Goal: Understand process/instructions

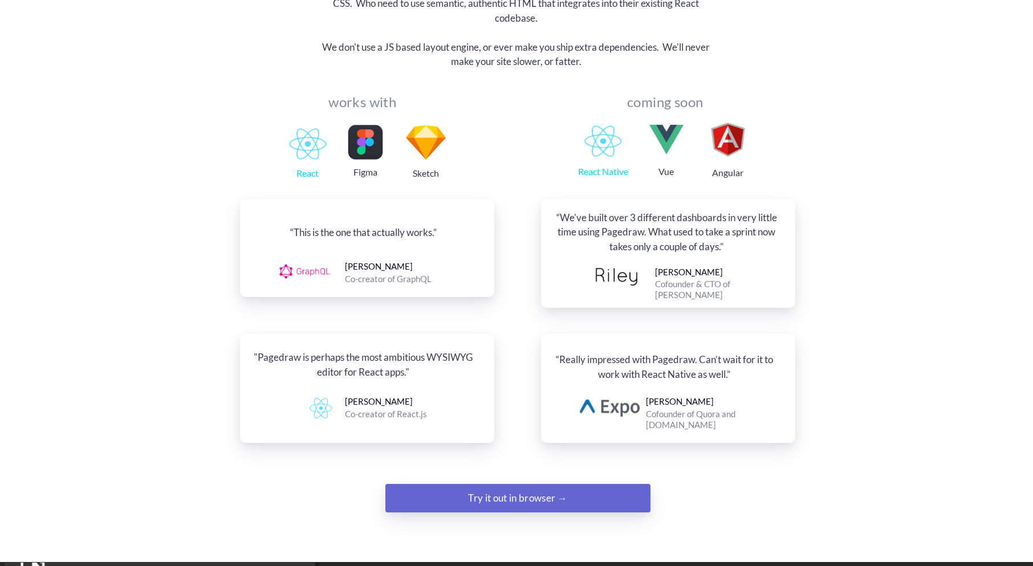
scroll to position [1197, 0]
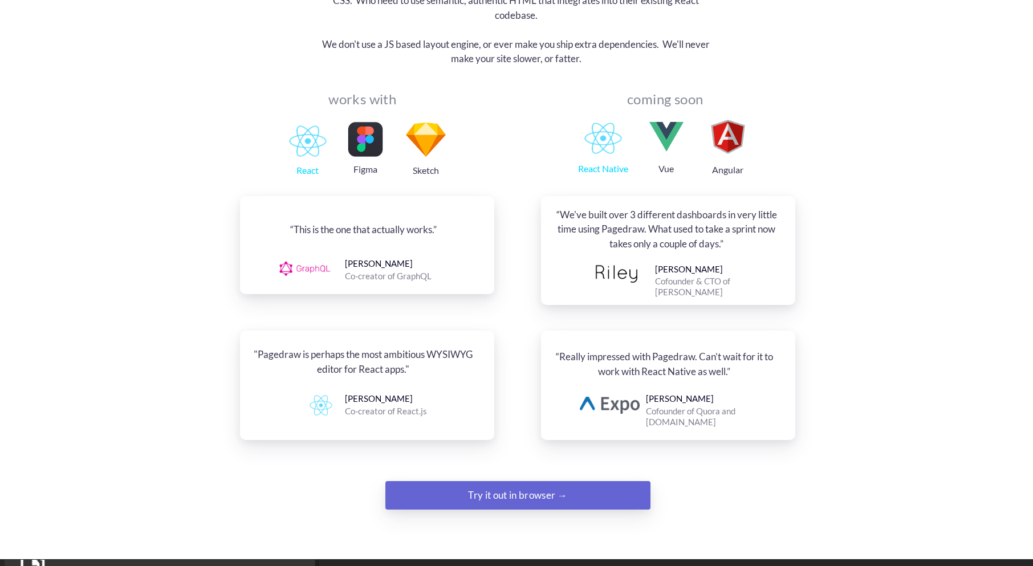
click at [534, 484] on div "Try it out in browser →" at bounding box center [518, 495] width 181 height 23
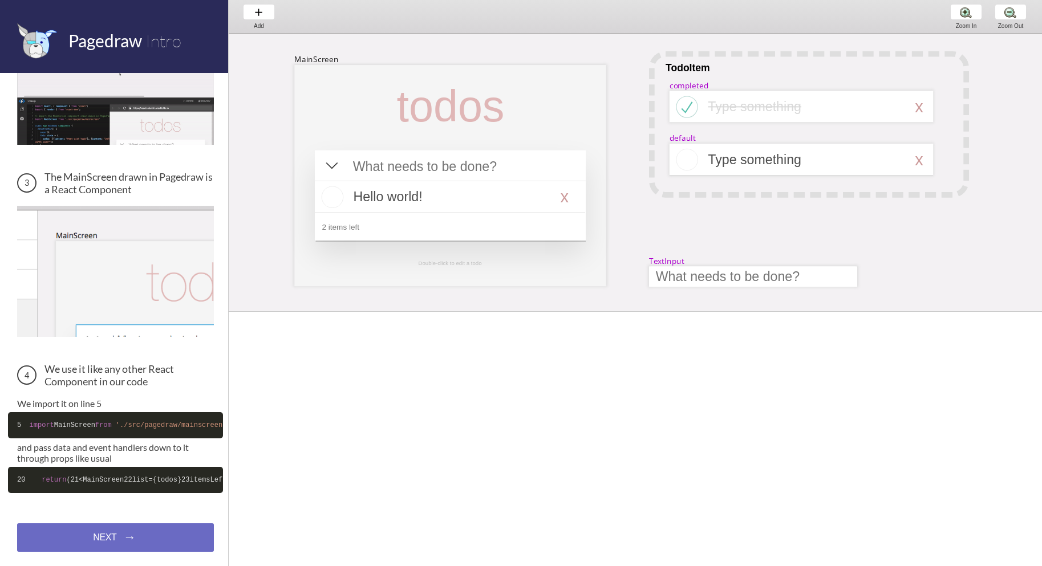
scroll to position [330, 0]
click at [421, 137] on div at bounding box center [449, 175] width 311 height 221
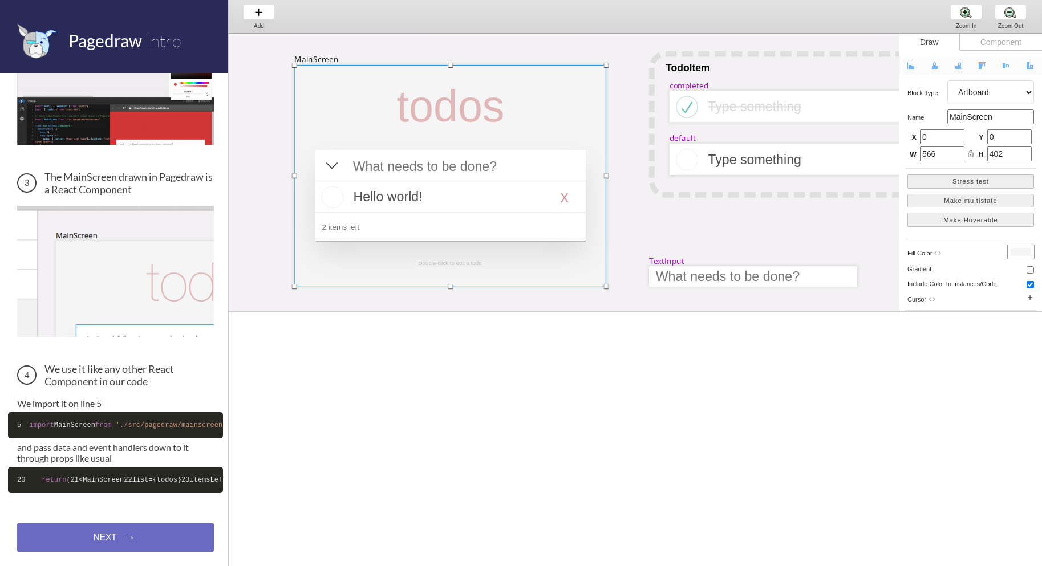
scroll to position [0, 0]
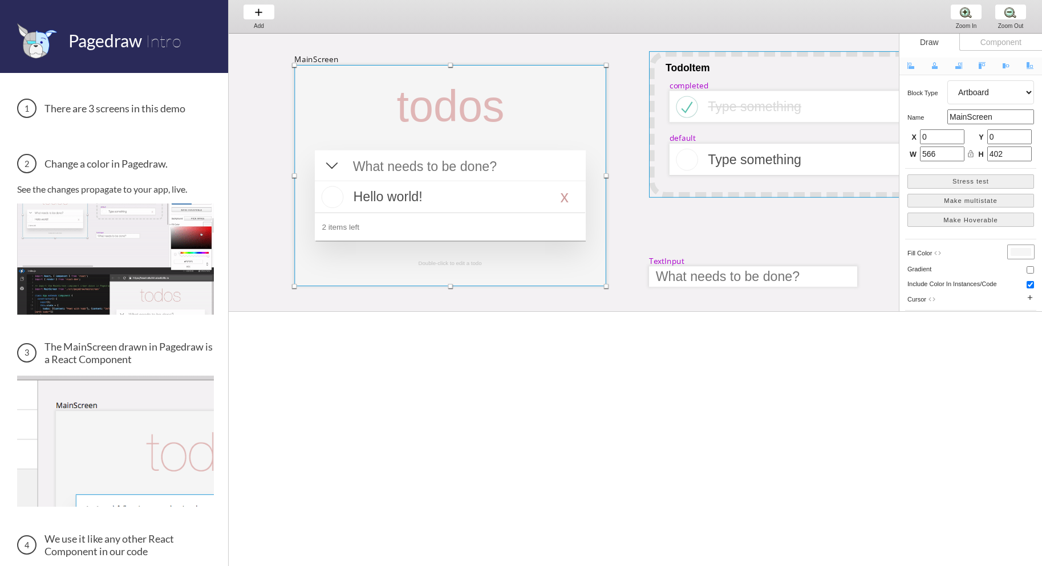
click at [717, 140] on div at bounding box center [809, 124] width 320 height 147
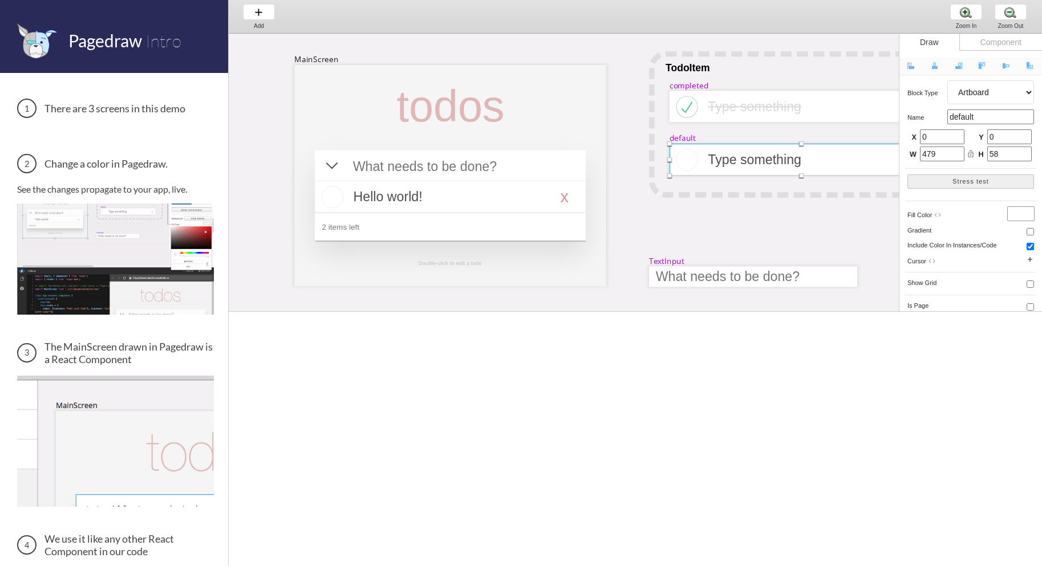
click at [114, 128] on img at bounding box center [115, 128] width 197 height 0
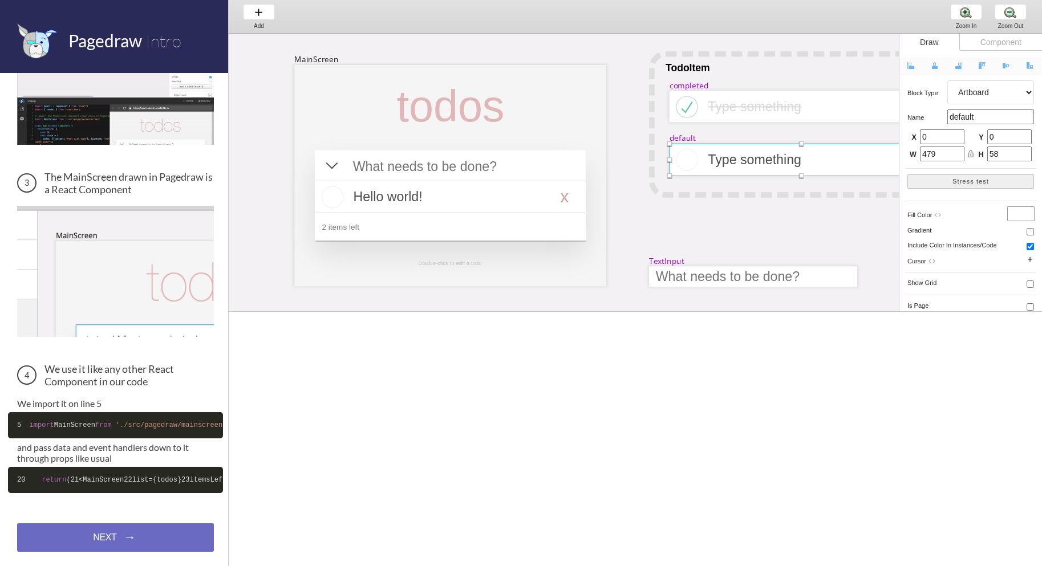
scroll to position [330, 0]
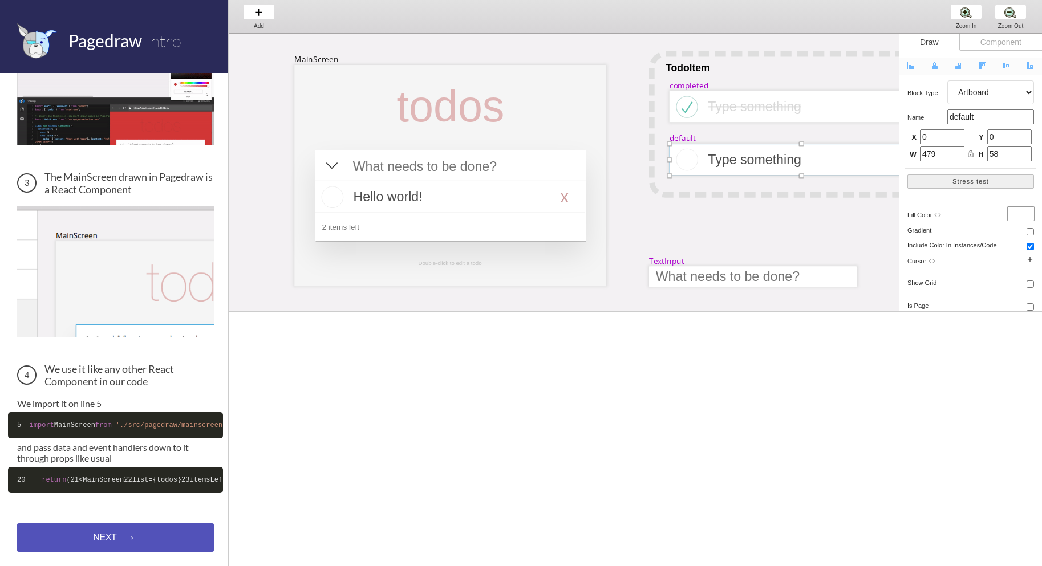
click at [116, 526] on div "NEXT → NEXT → NEXT →" at bounding box center [115, 537] width 197 height 29
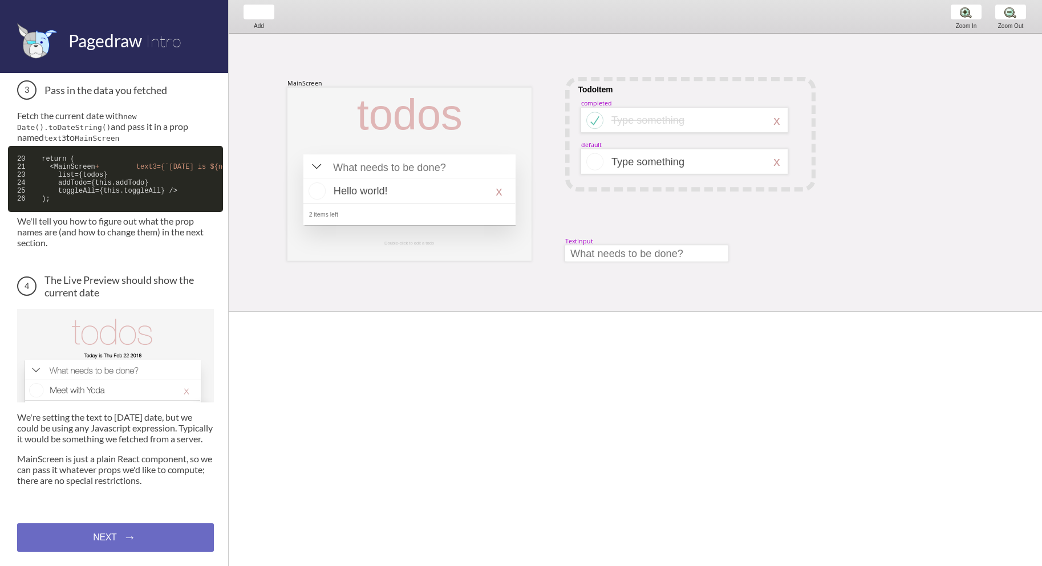
scroll to position [535, 0]
click at [126, 555] on div "Data Binding We're going to add today's date to our todo list app. We're going …" at bounding box center [114, 319] width 228 height 493
click at [136, 535] on div "NEXT → NEXT → NEXT →" at bounding box center [115, 537] width 197 height 29
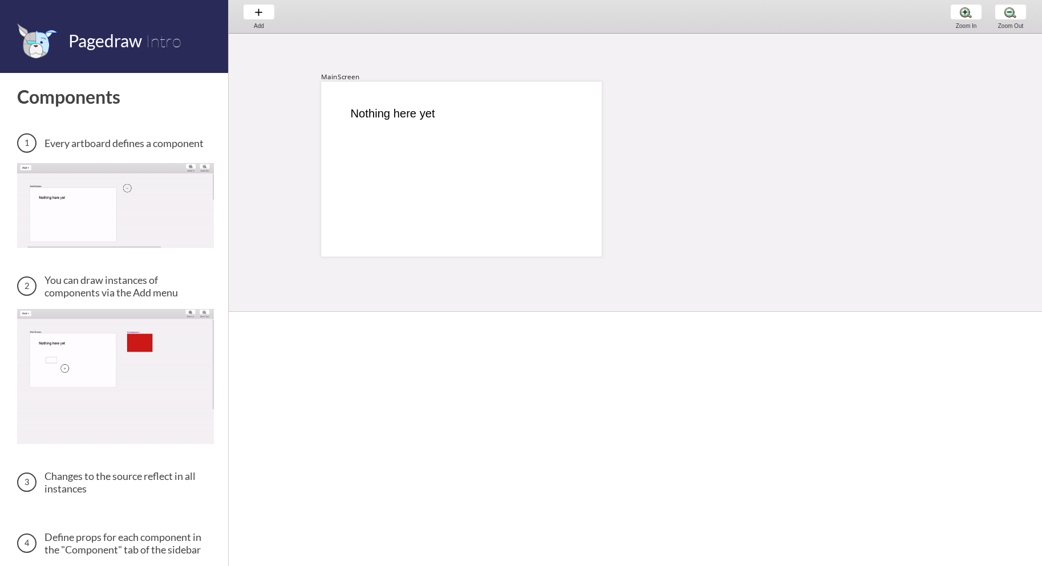
scroll to position [327, 0]
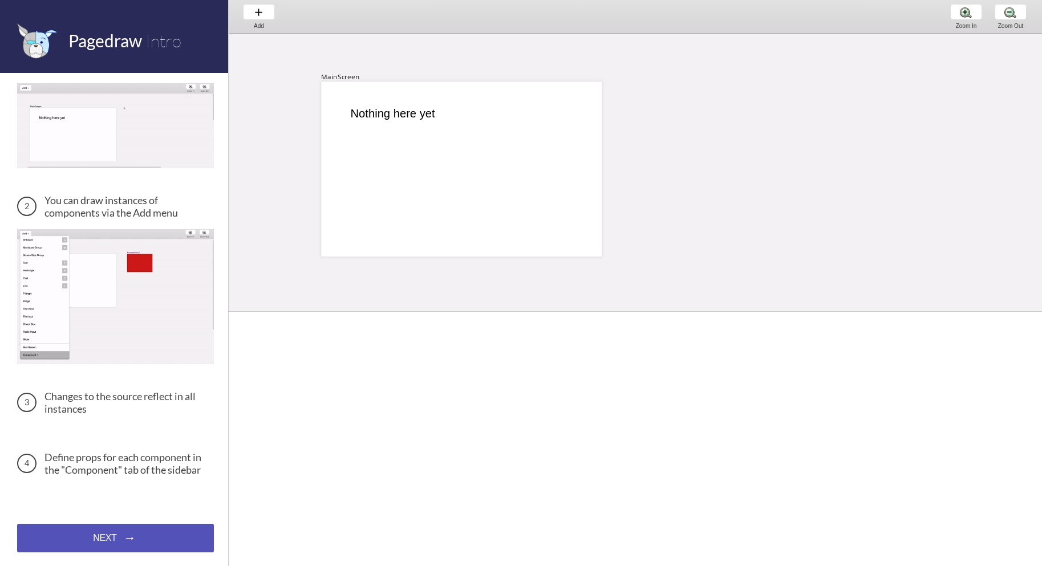
click at [129, 548] on div "NEXT → NEXT → NEXT →" at bounding box center [115, 538] width 197 height 29
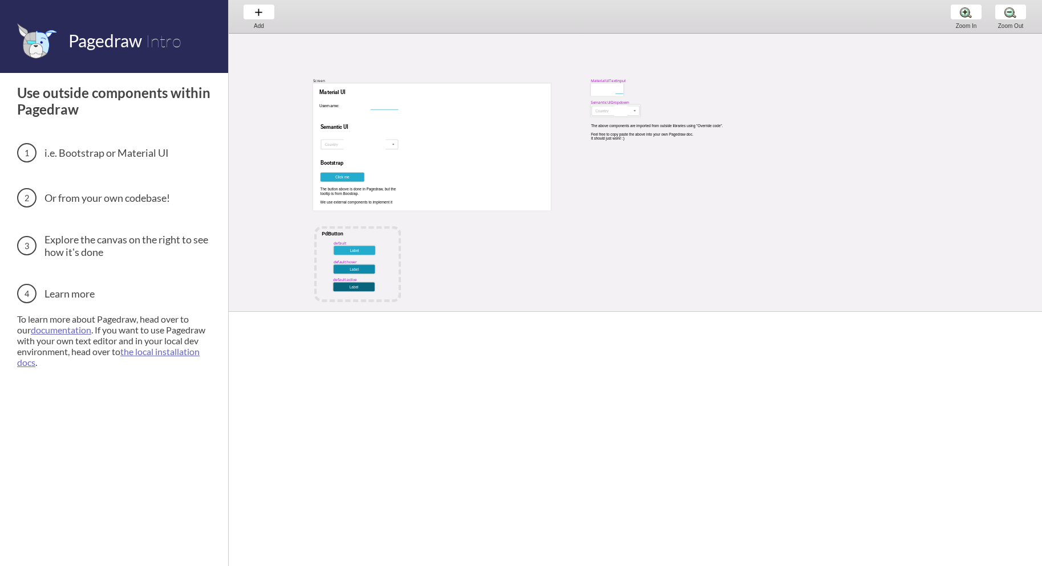
scroll to position [24, 0]
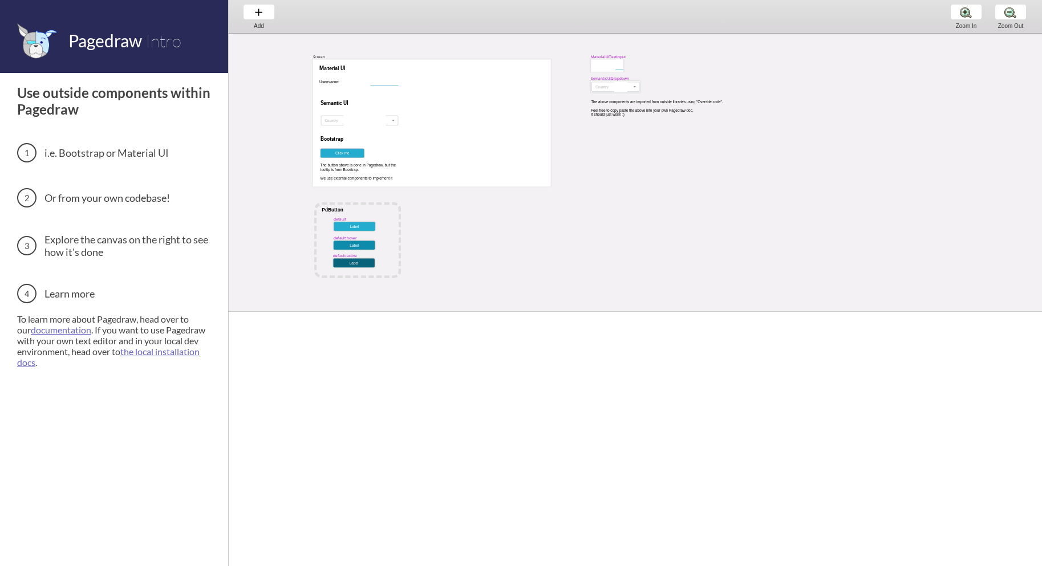
click at [395, 189] on div "MaterialUITextInput Screen Username: Material UI Semantic UI Bootstrap Click me…" at bounding box center [720, 273] width 982 height 527
click at [371, 110] on div at bounding box center [432, 122] width 238 height 127
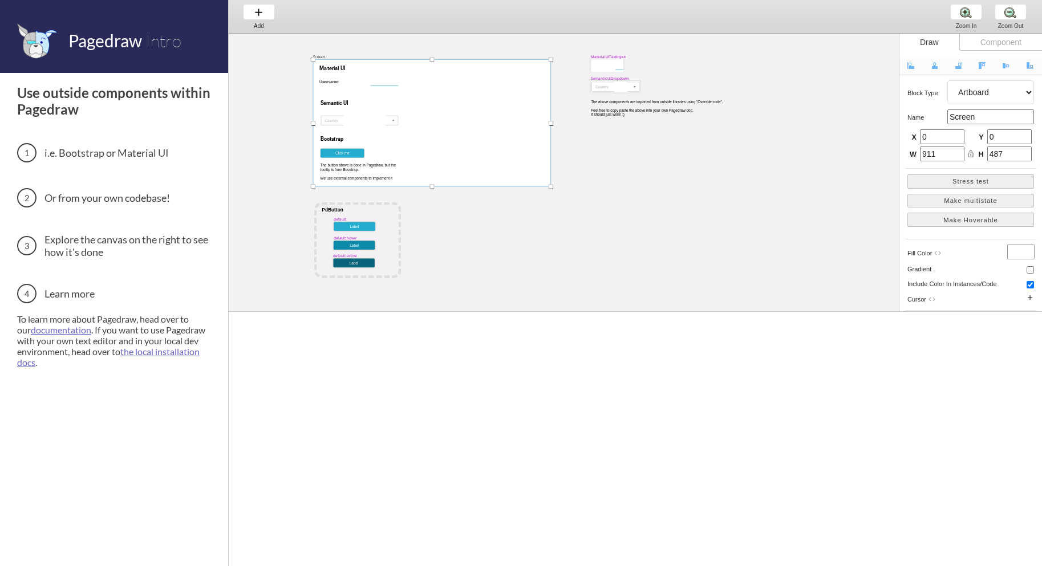
click at [594, 170] on div "MaterialUITextInput Screen Username: Material UI Semantic UI Bootstrap Click me…" at bounding box center [720, 273] width 982 height 527
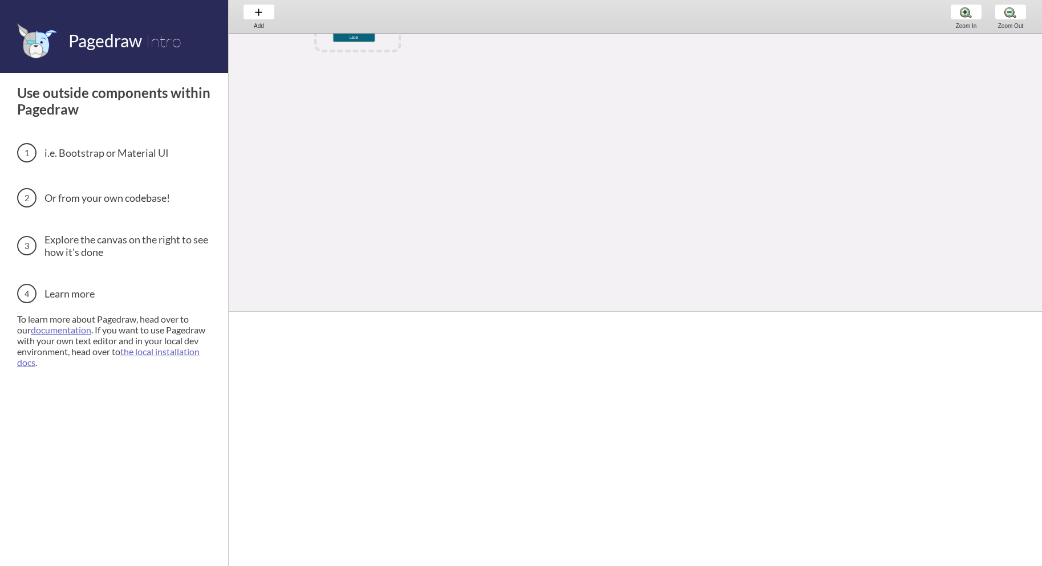
scroll to position [0, 0]
